Goal: Transaction & Acquisition: Purchase product/service

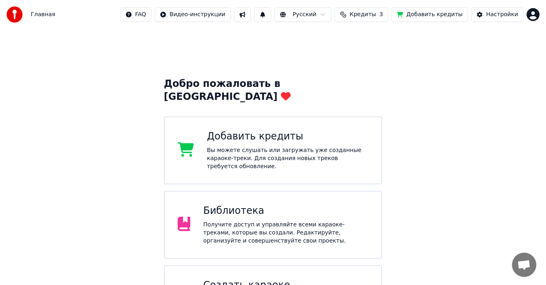
click at [291, 134] on div "Добавить кредиты Вы можете слушать или загружать уже созданные караоке-треки. Д…" at bounding box center [288, 150] width 162 height 40
click at [284, 147] on div "Вы можете слушать или загружать уже созданные караоке-треки. Для создания новых…" at bounding box center [288, 159] width 162 height 24
click at [269, 221] on div "Получите доступ и управляйте всеми караоке-треками, которые вы создали. Редакти…" at bounding box center [285, 233] width 165 height 24
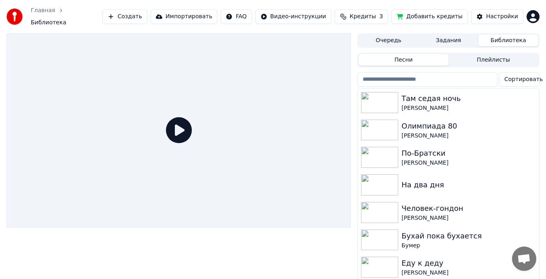
click at [376, 18] on span "Кредиты" at bounding box center [363, 17] width 26 height 8
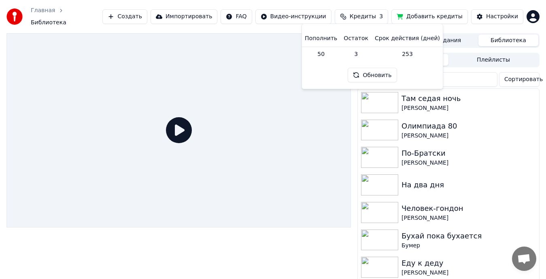
click at [262, 81] on div at bounding box center [178, 130] width 345 height 194
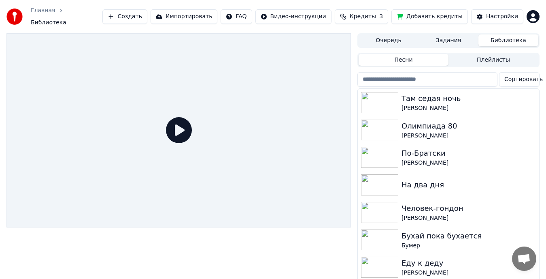
click at [365, 14] on span "Кредиты" at bounding box center [363, 17] width 26 height 8
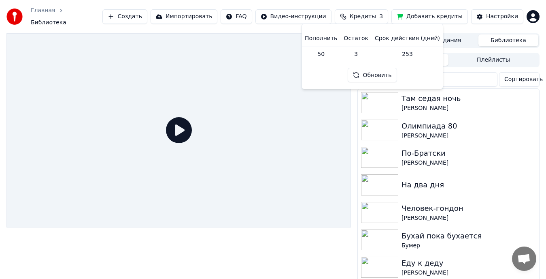
click at [365, 14] on span "Кредиты" at bounding box center [363, 17] width 26 height 8
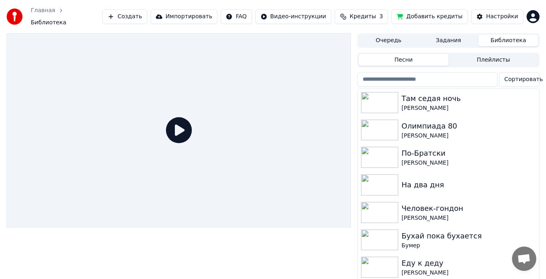
click at [376, 13] on span "Кредиты" at bounding box center [363, 17] width 26 height 8
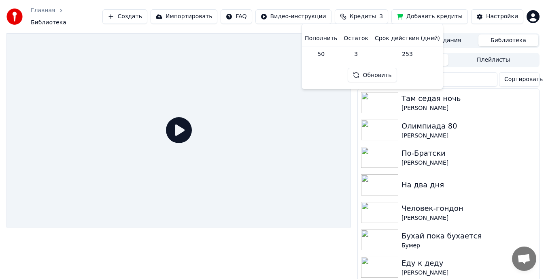
click at [332, 38] on th "Пополнить" at bounding box center [321, 38] width 39 height 16
click at [323, 54] on td "50" at bounding box center [321, 54] width 39 height 15
click at [329, 53] on td "50" at bounding box center [321, 54] width 39 height 15
click at [43, 15] on link "Главная" at bounding box center [43, 10] width 24 height 8
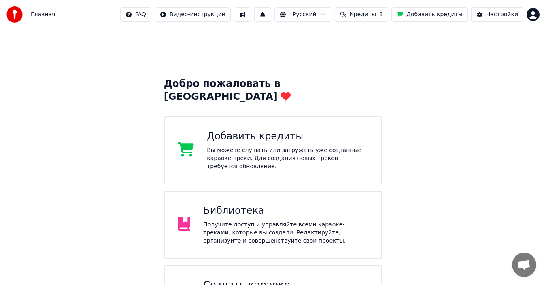
click at [249, 134] on div "Добавить кредиты Вы можете слушать или загружать уже созданные караоке-треки. Д…" at bounding box center [288, 150] width 162 height 40
click at [266, 131] on div "Добавить кредиты" at bounding box center [288, 136] width 162 height 13
click at [507, 12] on div "Настройки" at bounding box center [502, 15] width 32 height 8
click at [266, 134] on div "Добавить кредиты Вы можете слушать или загружать уже созданные караоке-треки. Д…" at bounding box center [288, 150] width 162 height 40
click at [267, 147] on div "Вы можете слушать или загружать уже созданные караоке-треки. Для создания новых…" at bounding box center [288, 159] width 162 height 24
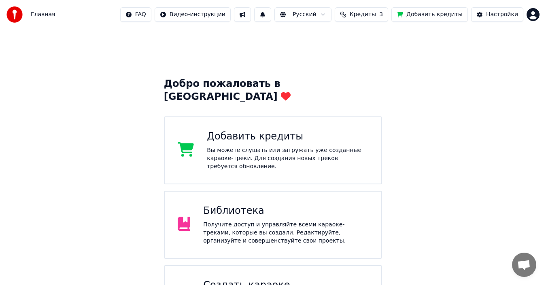
click at [291, 135] on div "Добавить кредиты Вы можете слушать или загружать уже созданные караоке-треки. Д…" at bounding box center [288, 150] width 162 height 40
click at [272, 147] on div "Вы можете слушать или загружать уже созданные караоке-треки. Для создания новых…" at bounding box center [288, 159] width 162 height 24
click at [262, 133] on div "Добавить кредиты Вы можете слушать или загружать уже созданные караоке-треки. Д…" at bounding box center [288, 150] width 162 height 40
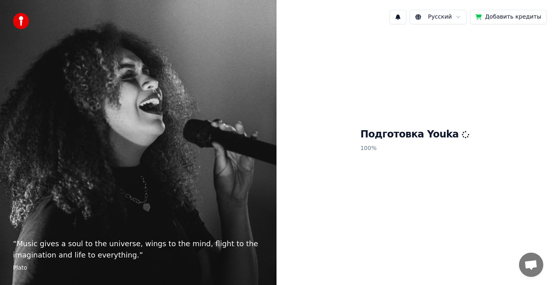
click at [503, 15] on button "Добавить кредиты" at bounding box center [508, 17] width 77 height 15
